Goal: Use online tool/utility

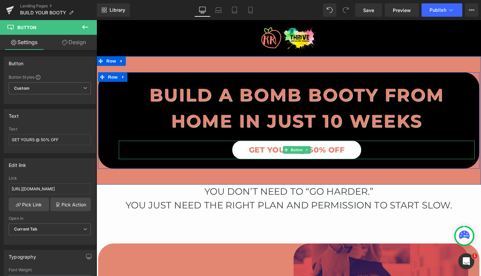
click at [271, 156] on span "GET YOURS @ 50% OFF" at bounding box center [307, 156] width 101 height 11
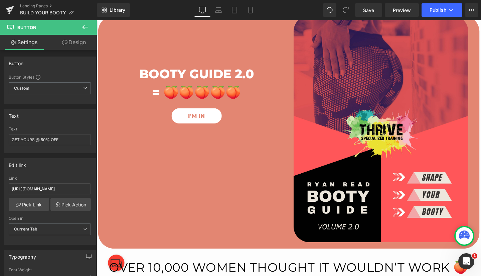
scroll to position [240, 0]
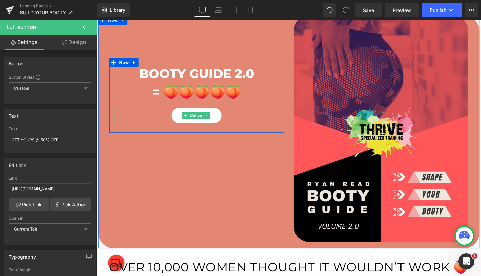
click at [185, 122] on link "I'M IN" at bounding box center [202, 120] width 52 height 16
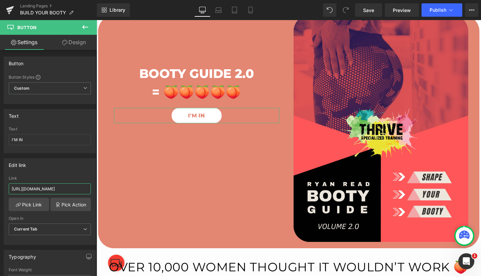
scroll to position [0, 75]
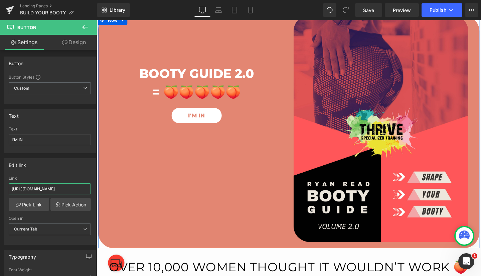
drag, startPoint x: 107, startPoint y: 209, endPoint x: 112, endPoint y: 204, distance: 7.3
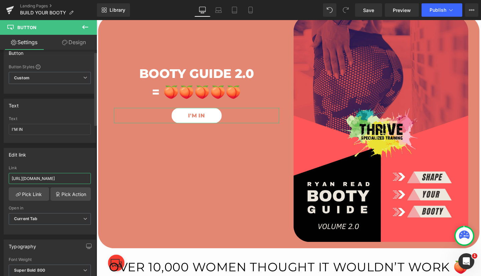
scroll to position [0, 0]
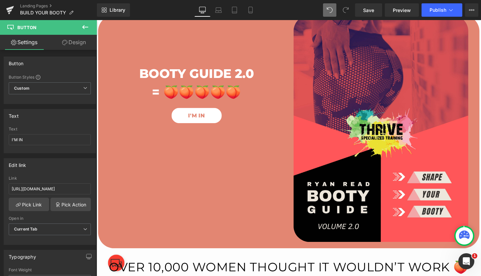
click at [330, 7] on icon at bounding box center [329, 9] width 5 height 5
type input "[URL][DOMAIN_NAME]"
click at [401, 11] on span "Preview" at bounding box center [402, 10] width 18 height 7
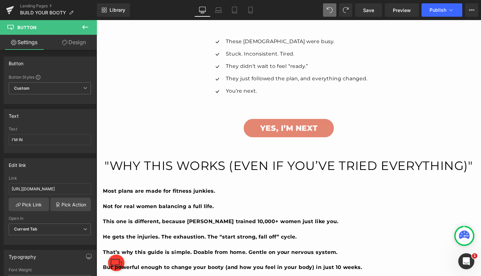
scroll to position [1128, 0]
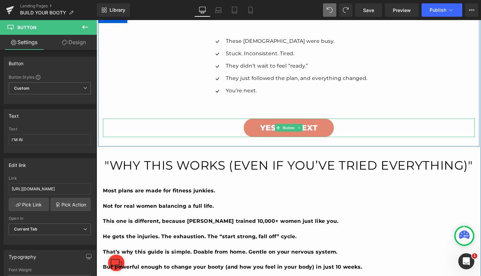
drag, startPoint x: 269, startPoint y: 131, endPoint x: 103, endPoint y: 185, distance: 174.1
click at [269, 131] on span "YES, I’M NEXT" at bounding box center [299, 132] width 60 height 11
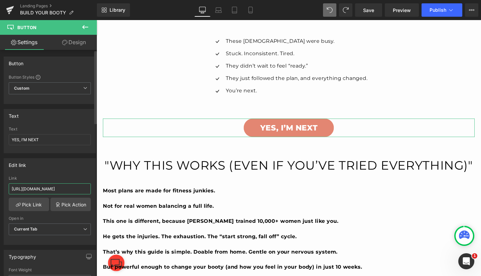
click at [27, 188] on input "[URL][DOMAIN_NAME]" at bounding box center [50, 188] width 82 height 11
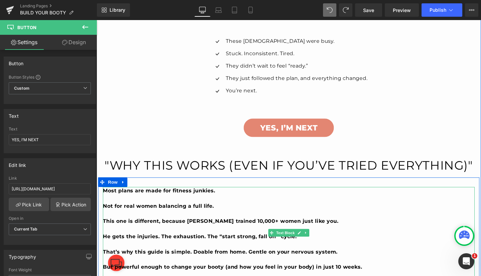
click at [297, 205] on p at bounding box center [298, 207] width 391 height 8
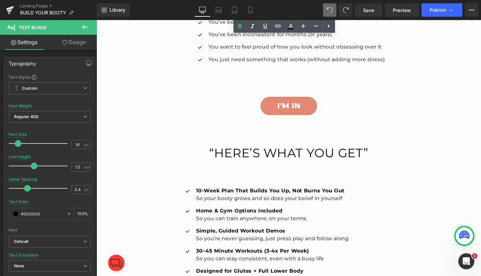
scroll to position [1476, 0]
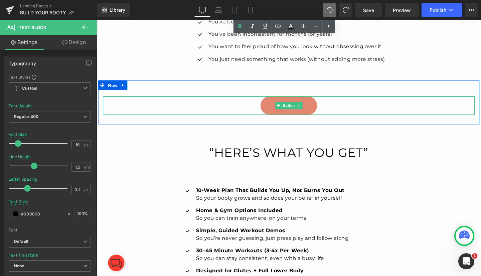
click at [279, 105] on link "I'M IN" at bounding box center [298, 109] width 59 height 19
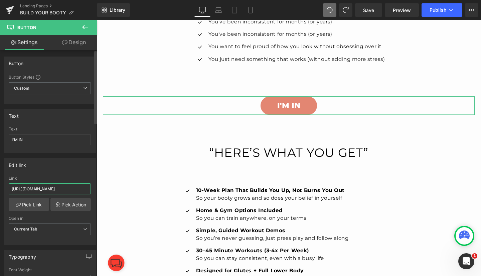
click at [42, 189] on input "[URL][DOMAIN_NAME]" at bounding box center [50, 188] width 82 height 11
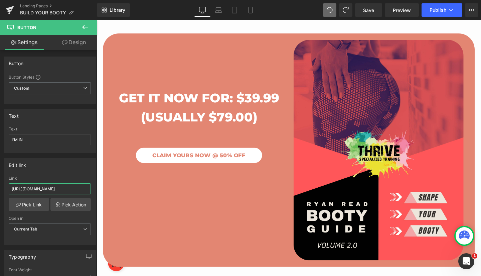
scroll to position [1838, 0]
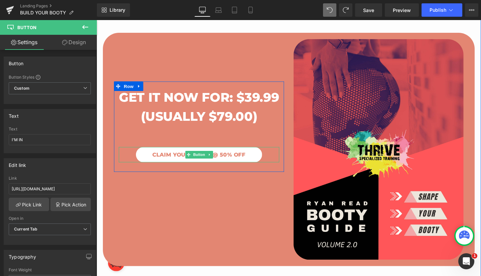
click at [158, 166] on span "CLAIM YOURS NOW @ 50% OFF" at bounding box center [204, 161] width 98 height 8
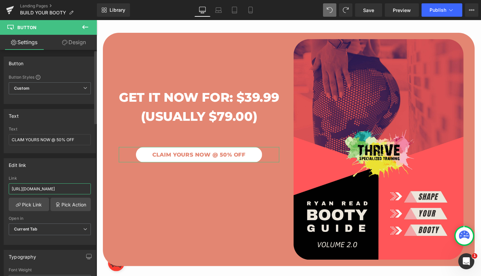
click at [19, 191] on input "[URL][DOMAIN_NAME]" at bounding box center [50, 188] width 82 height 11
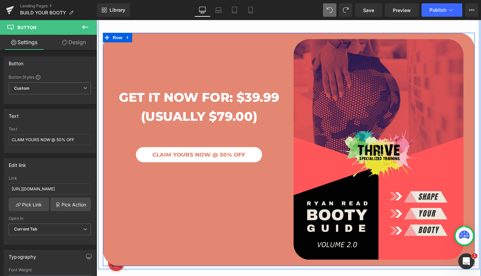
click at [214, 215] on div "GET IT NOW FOR: $39.99 (USUALLY $79.00) Heading Image CLAIM YOURS NOW @ 50% OFF…" at bounding box center [298, 155] width 391 height 245
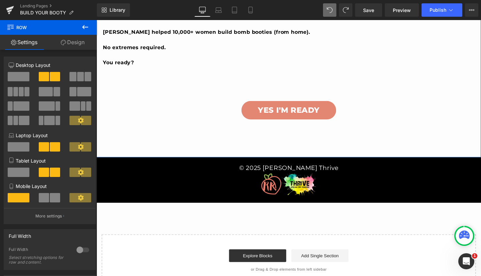
scroll to position [2391, 0]
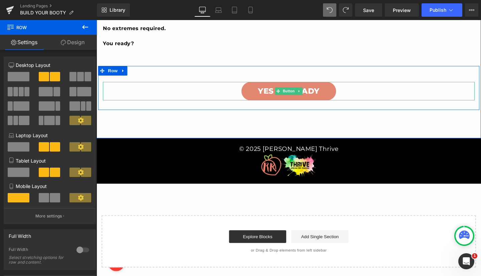
click at [262, 92] on link "YES I'M READY" at bounding box center [299, 94] width 100 height 19
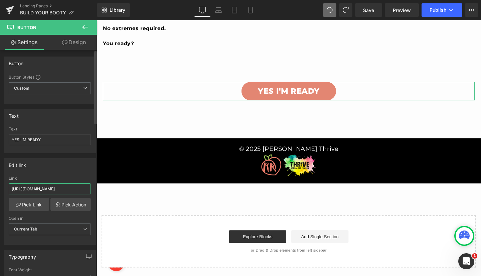
click at [40, 191] on input "[URL][DOMAIN_NAME]" at bounding box center [50, 188] width 82 height 11
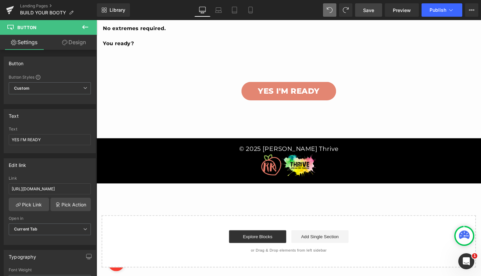
scroll to position [0, 0]
click at [372, 8] on span "Save" at bounding box center [368, 10] width 11 height 7
click at [404, 10] on span "Preview" at bounding box center [402, 10] width 18 height 7
drag, startPoint x: 371, startPoint y: 12, endPoint x: 361, endPoint y: 6, distance: 11.0
click at [371, 12] on span "Save" at bounding box center [368, 10] width 11 height 7
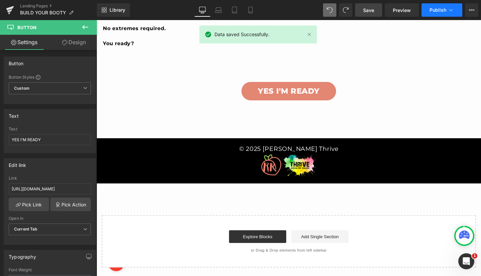
click at [442, 9] on span "Publish" at bounding box center [438, 9] width 17 height 5
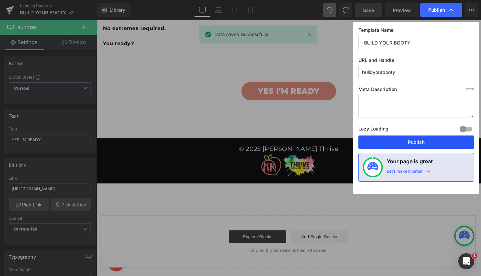
click at [420, 141] on button "Publish" at bounding box center [417, 141] width 116 height 13
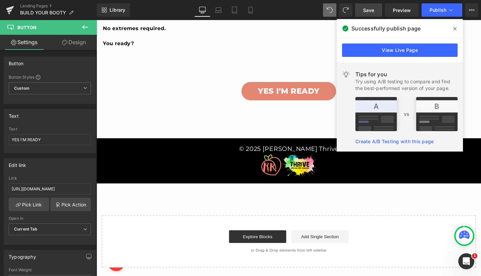
click at [456, 29] on icon at bounding box center [455, 28] width 3 height 5
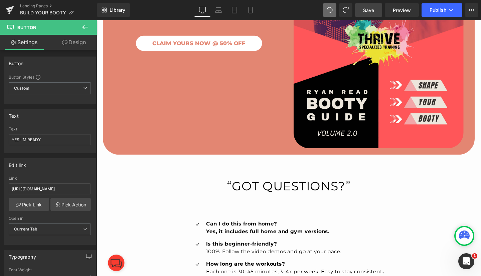
scroll to position [1949, 0]
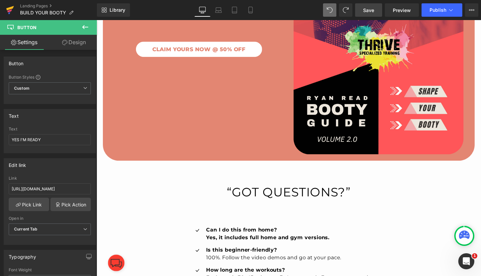
click at [15, 8] on link at bounding box center [10, 10] width 20 height 20
